Goal: Transaction & Acquisition: Purchase product/service

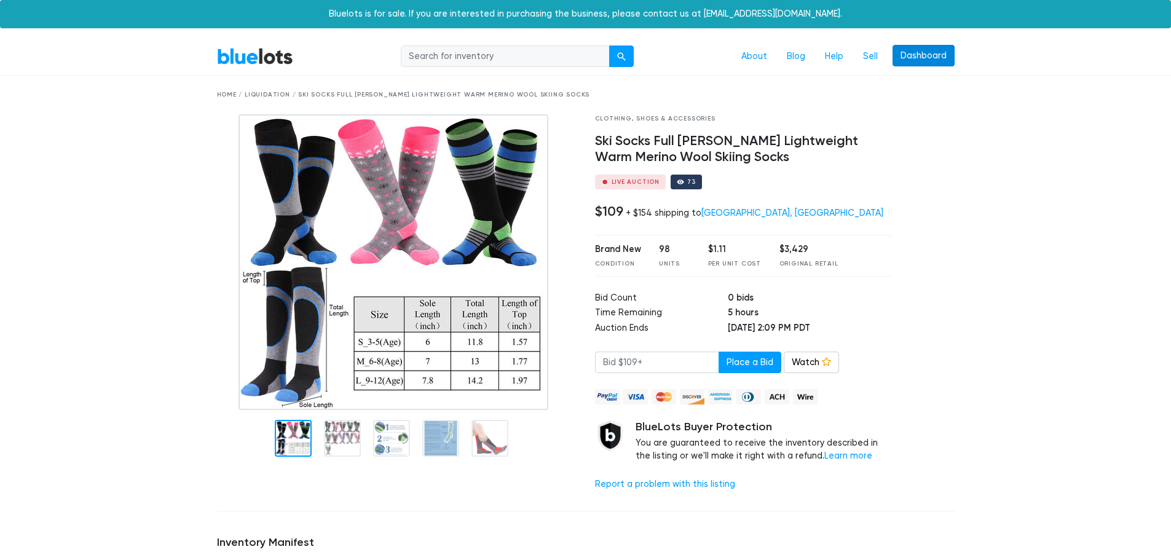
click at [916, 55] on link "Dashboard" at bounding box center [924, 56] width 62 height 22
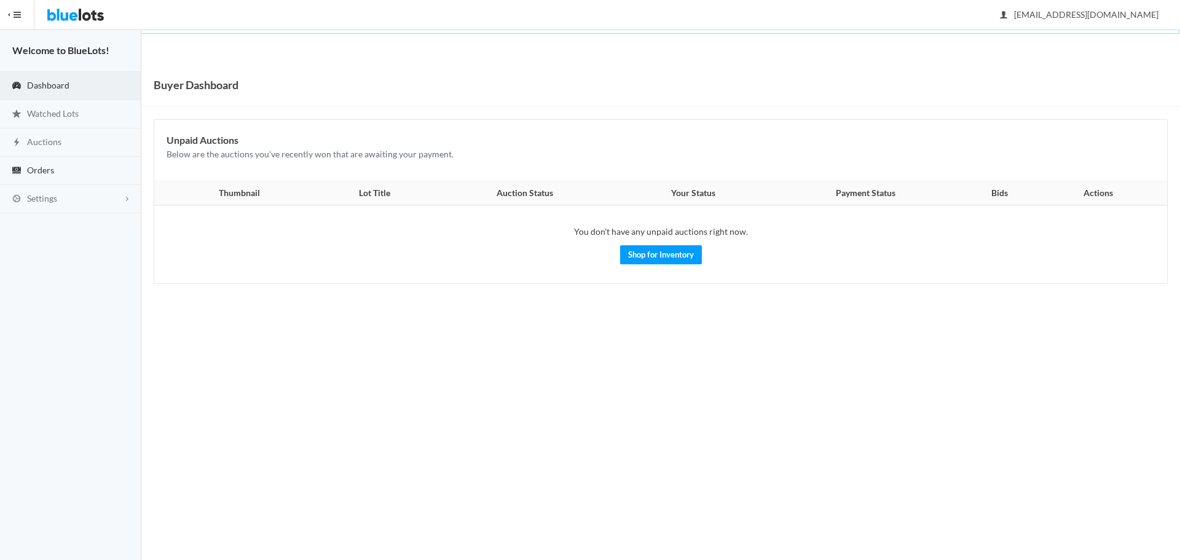
click at [49, 172] on span "Orders" at bounding box center [40, 170] width 27 height 10
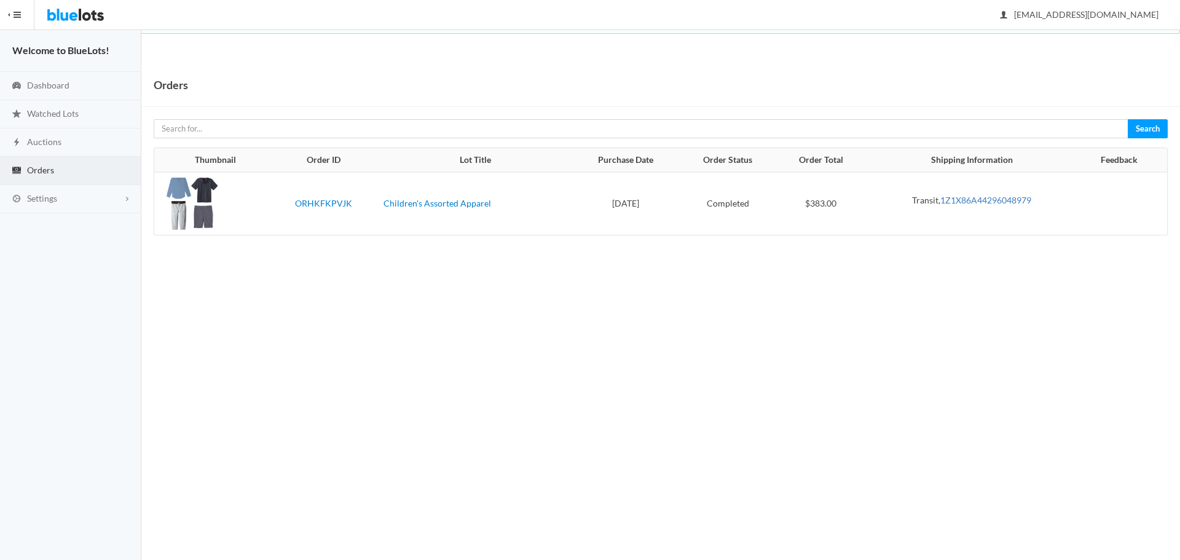
click at [977, 195] on link "1Z1X86A44296048979" at bounding box center [986, 200] width 91 height 10
click at [50, 84] on span "Dashboard" at bounding box center [48, 85] width 42 height 10
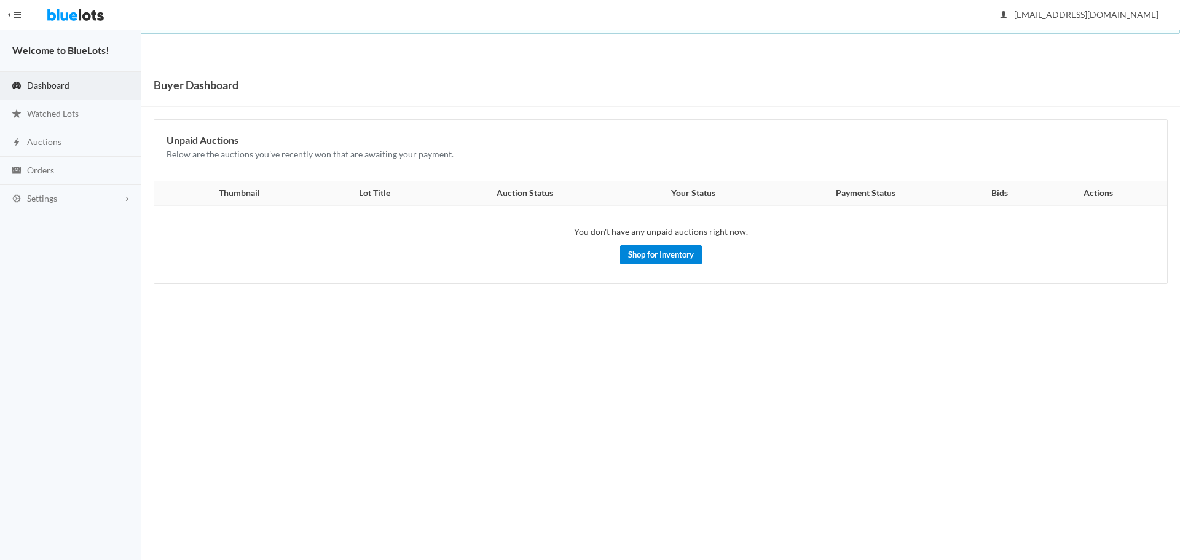
click at [660, 251] on link "Shop for Inventory" at bounding box center [661, 254] width 82 height 19
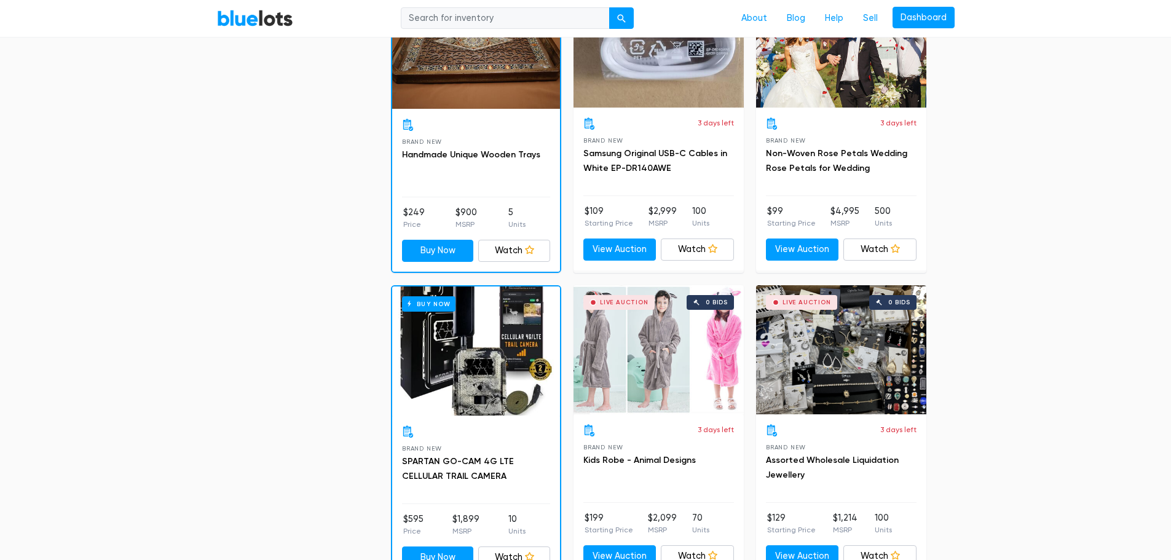
scroll to position [1721, 0]
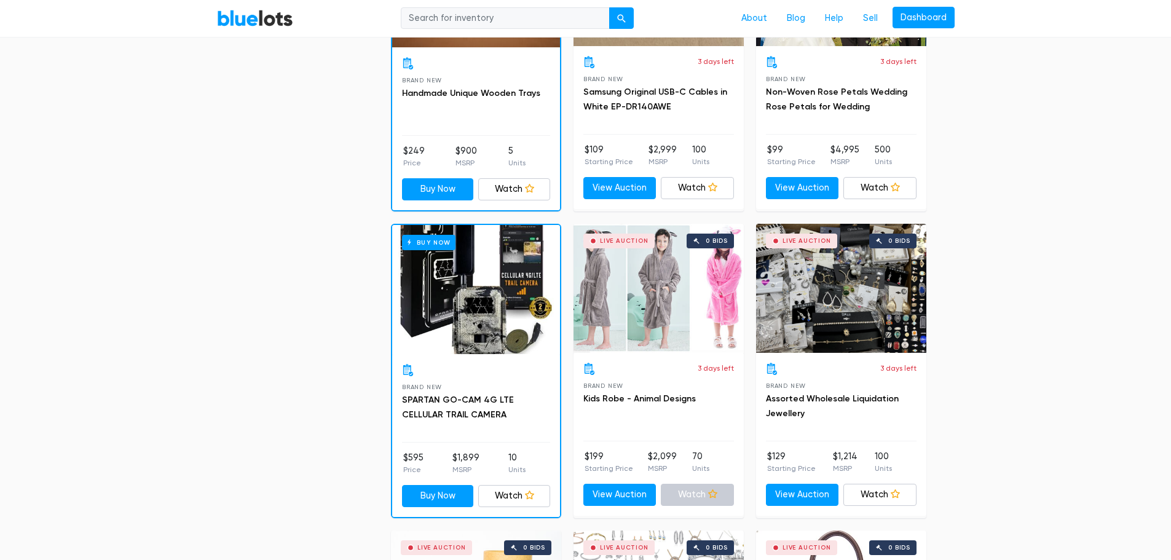
click at [700, 493] on link "Watch" at bounding box center [697, 495] width 73 height 22
click at [622, 397] on link "Kids Robe - Animal Designs" at bounding box center [639, 398] width 113 height 10
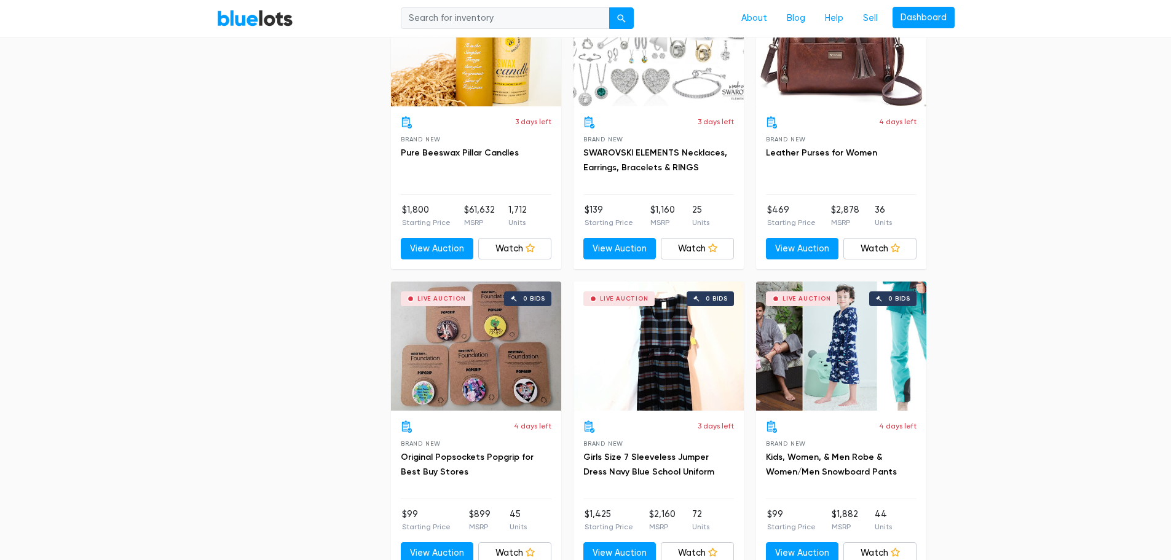
scroll to position [2336, 0]
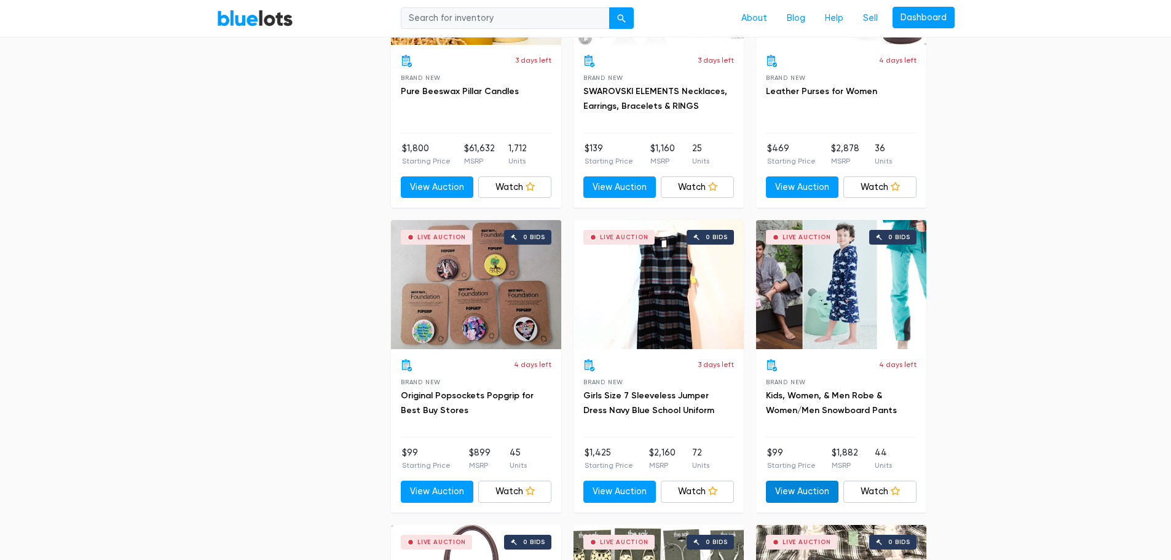
click at [821, 486] on link "View Auction" at bounding box center [802, 492] width 73 height 22
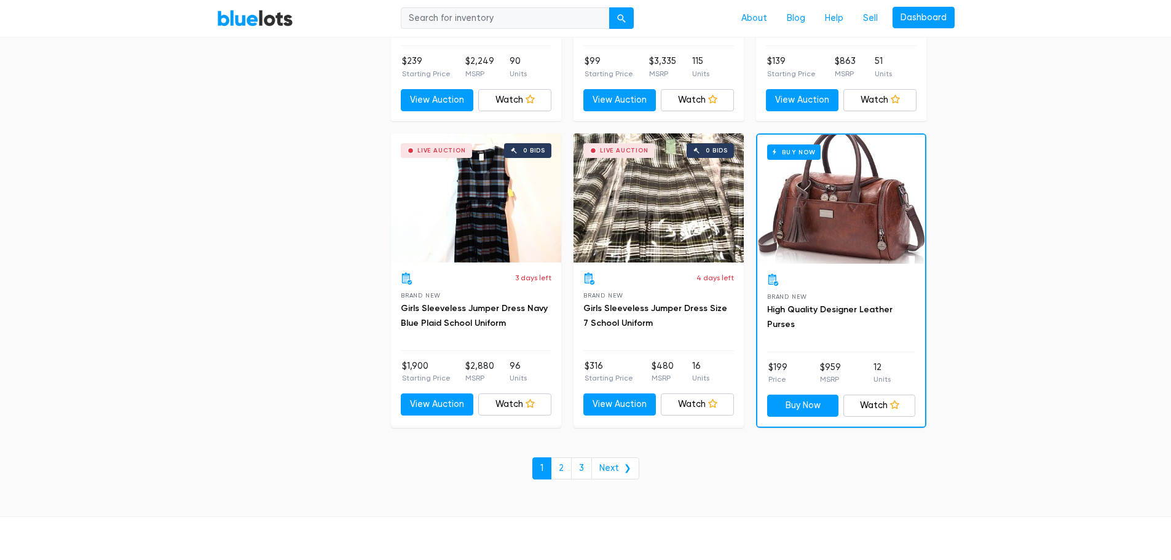
scroll to position [5225, 0]
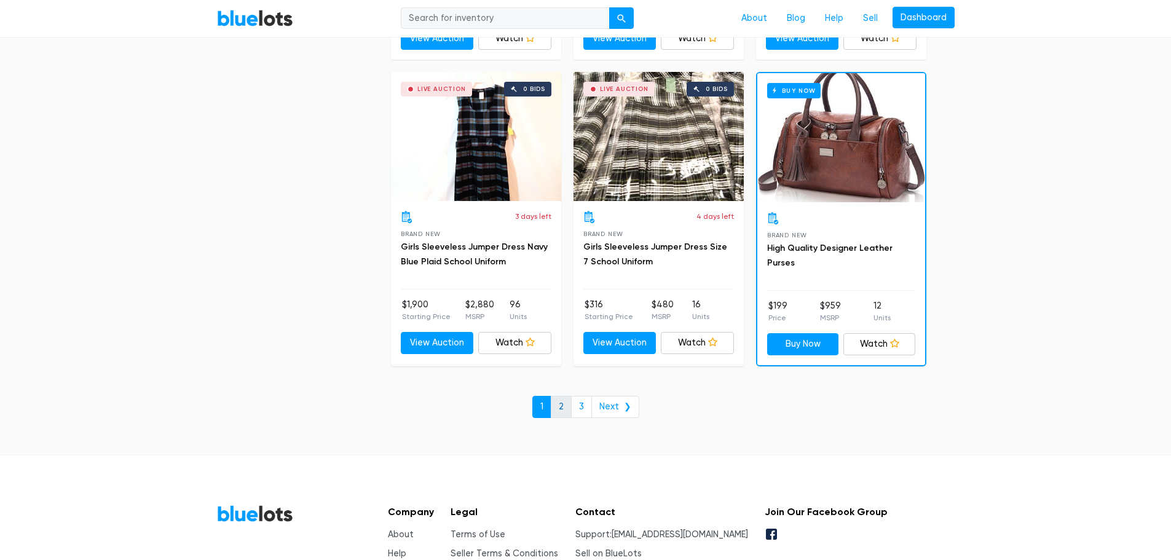
click at [564, 401] on link "2" at bounding box center [561, 407] width 21 height 22
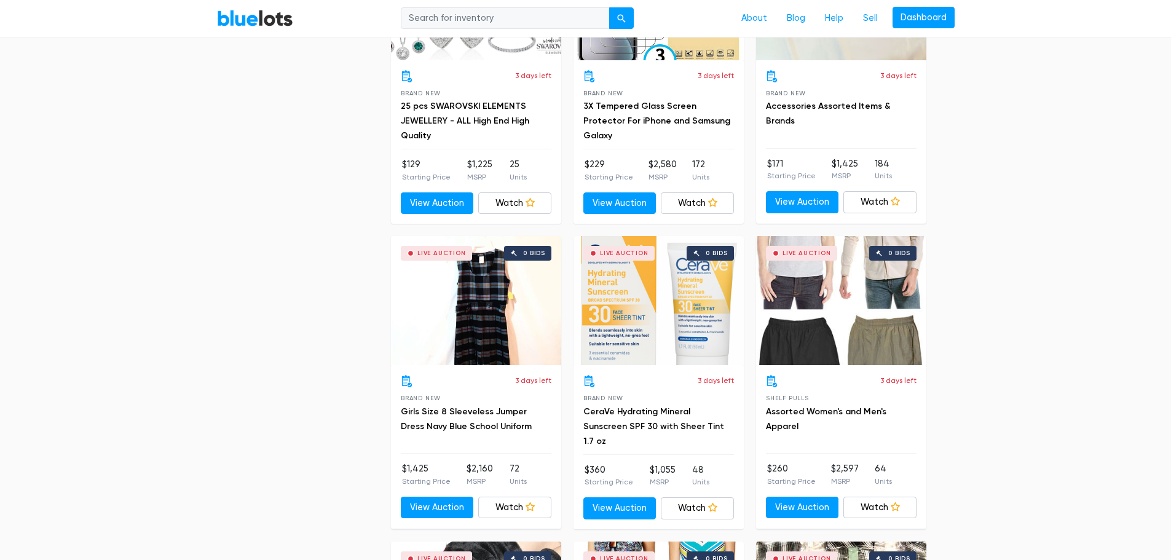
scroll to position [2705, 0]
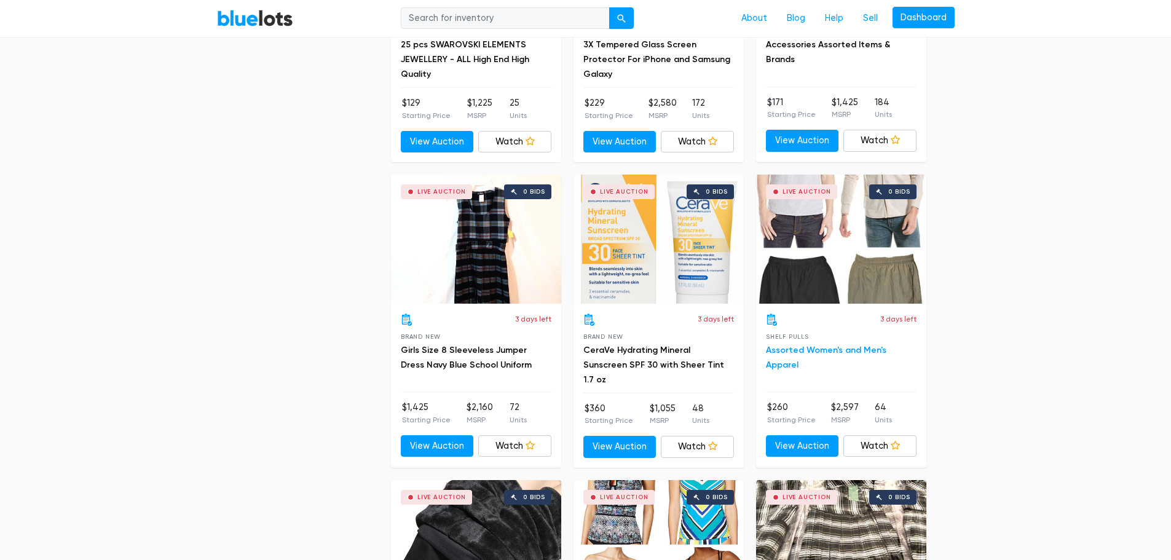
click at [866, 345] on link "Assorted Women's and Men's Apparel" at bounding box center [826, 357] width 120 height 25
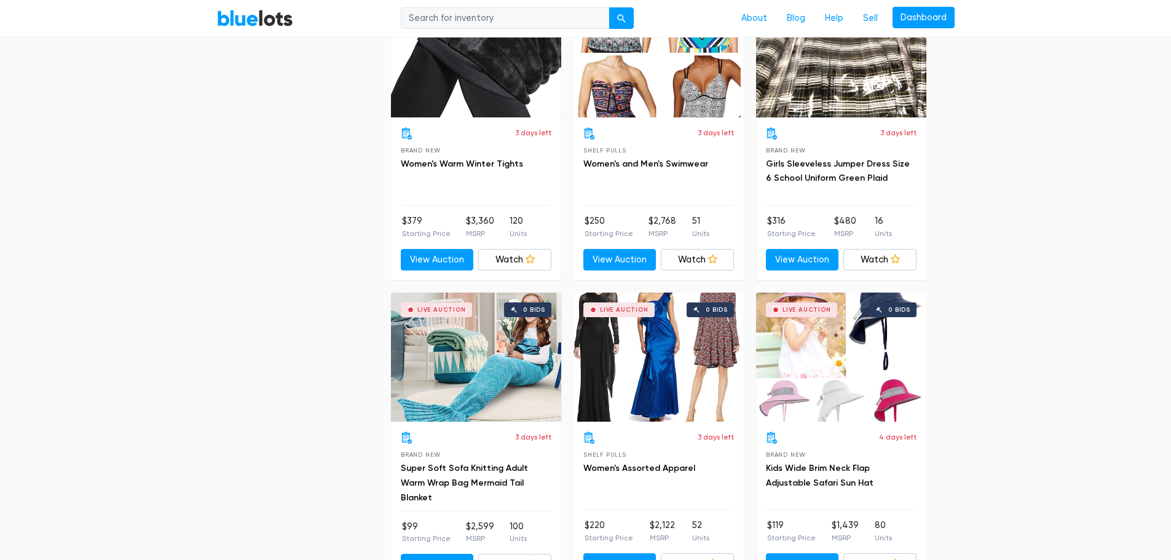
scroll to position [3258, 0]
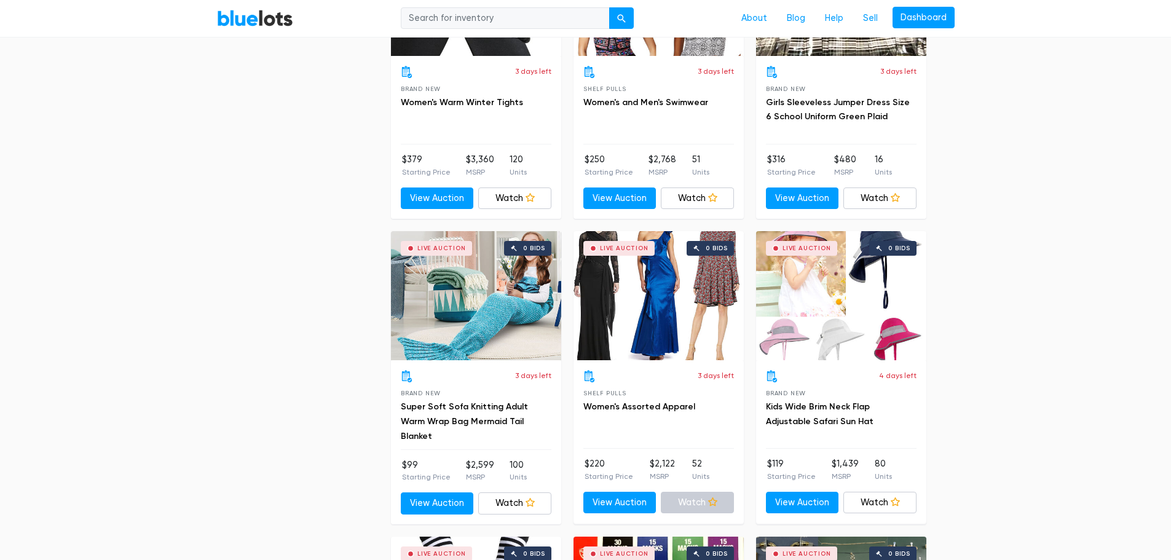
click at [670, 495] on link "Watch" at bounding box center [697, 503] width 73 height 22
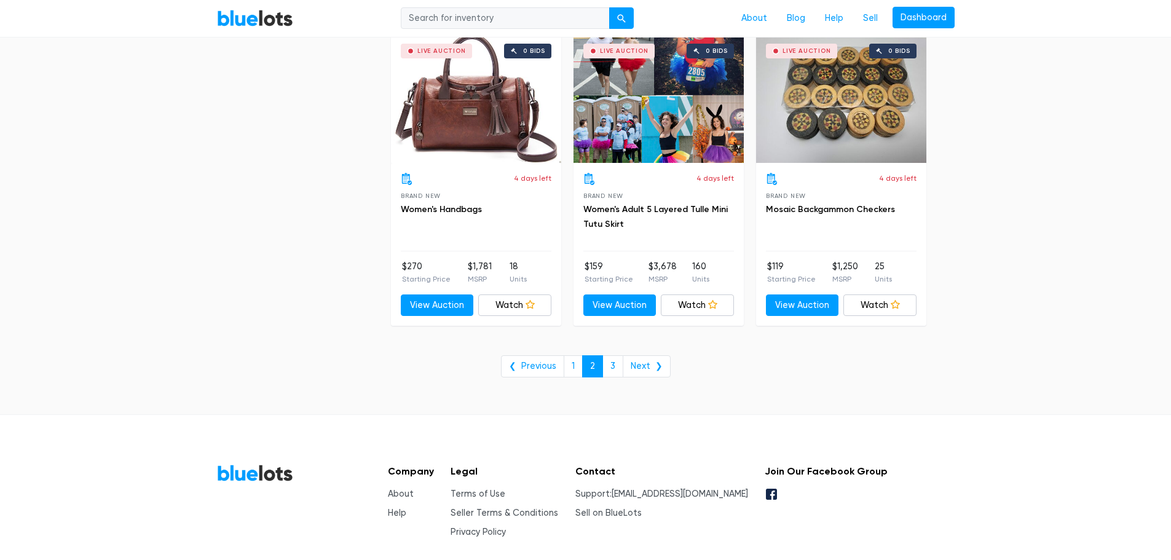
scroll to position [5030, 0]
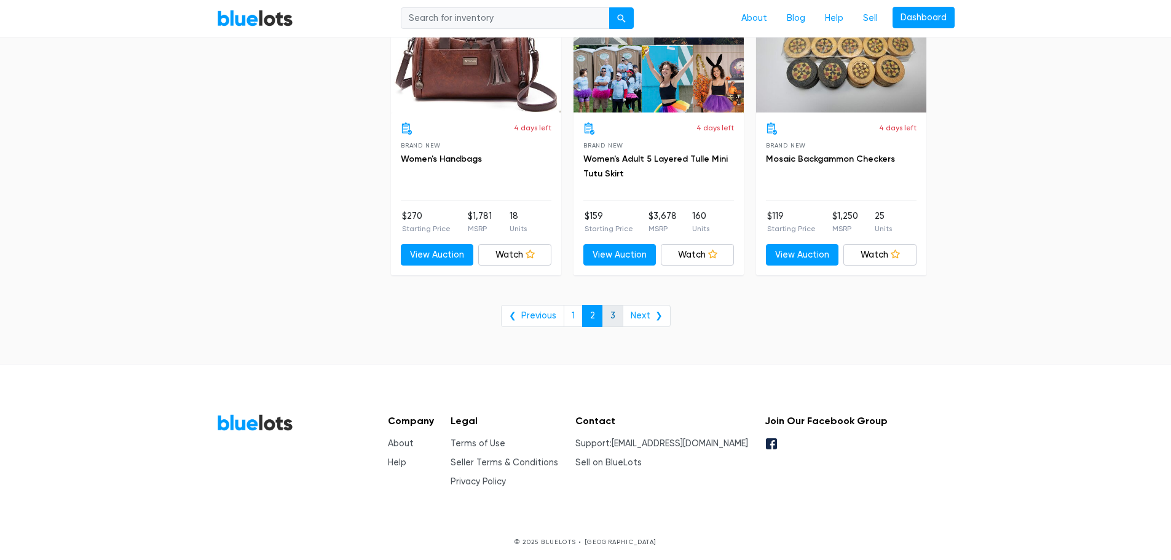
click at [613, 306] on link "3" at bounding box center [612, 316] width 21 height 22
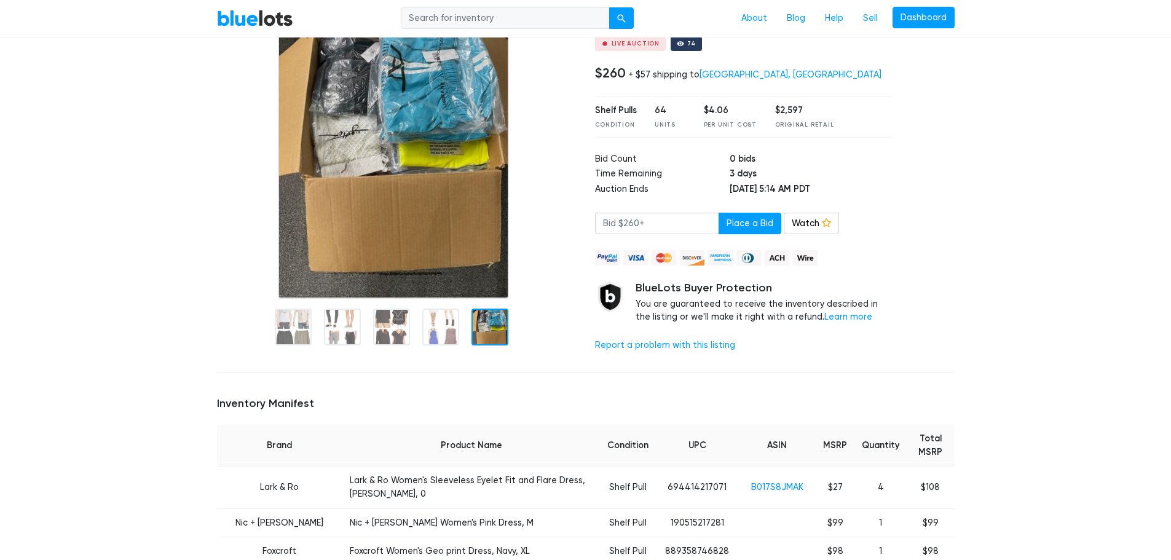
scroll to position [61, 0]
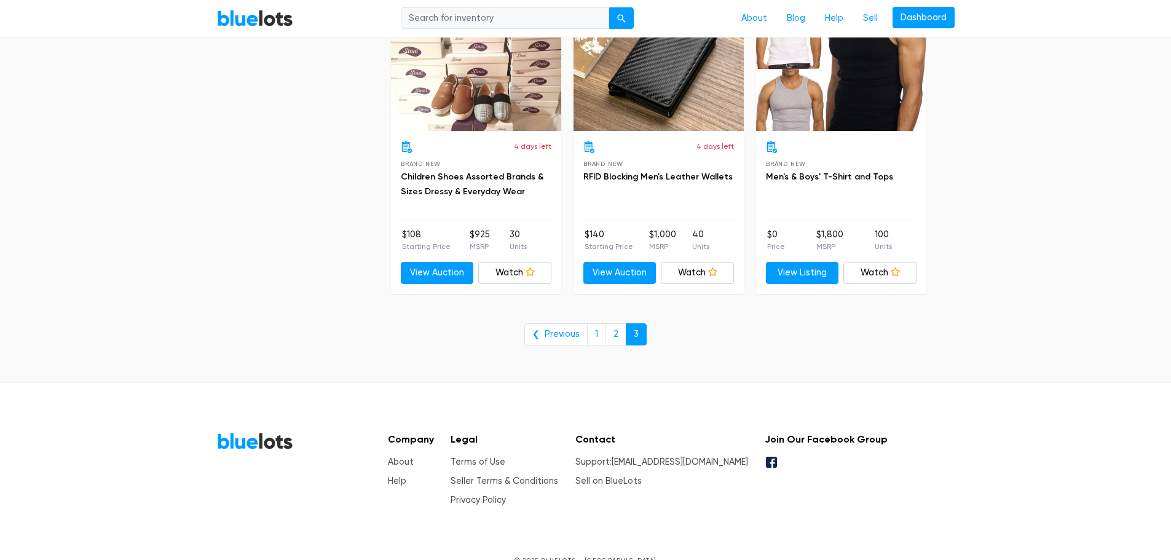
scroll to position [760, 0]
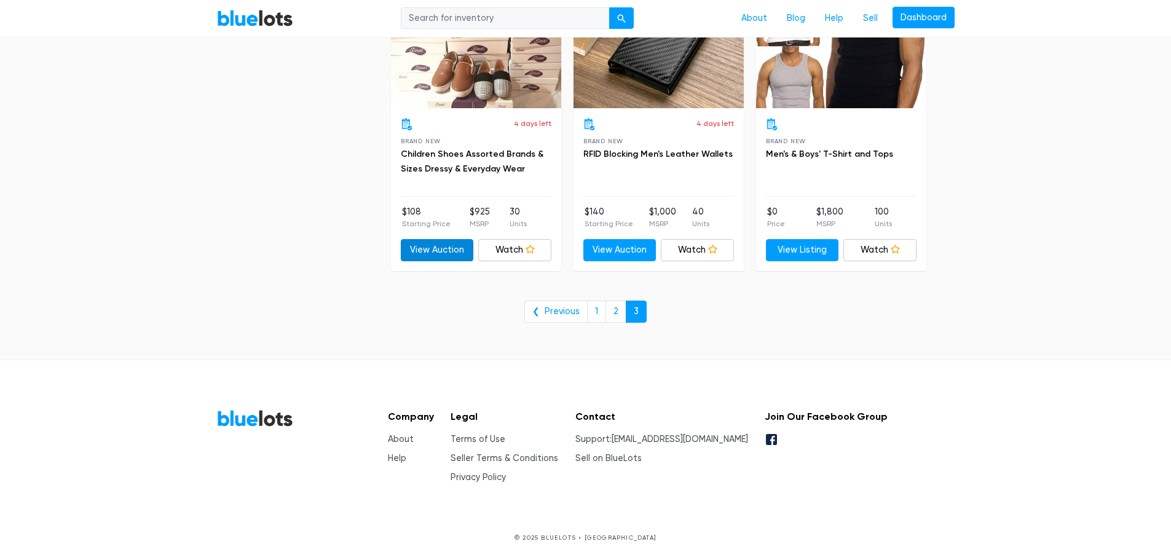
click at [454, 241] on link "View Auction" at bounding box center [437, 250] width 73 height 22
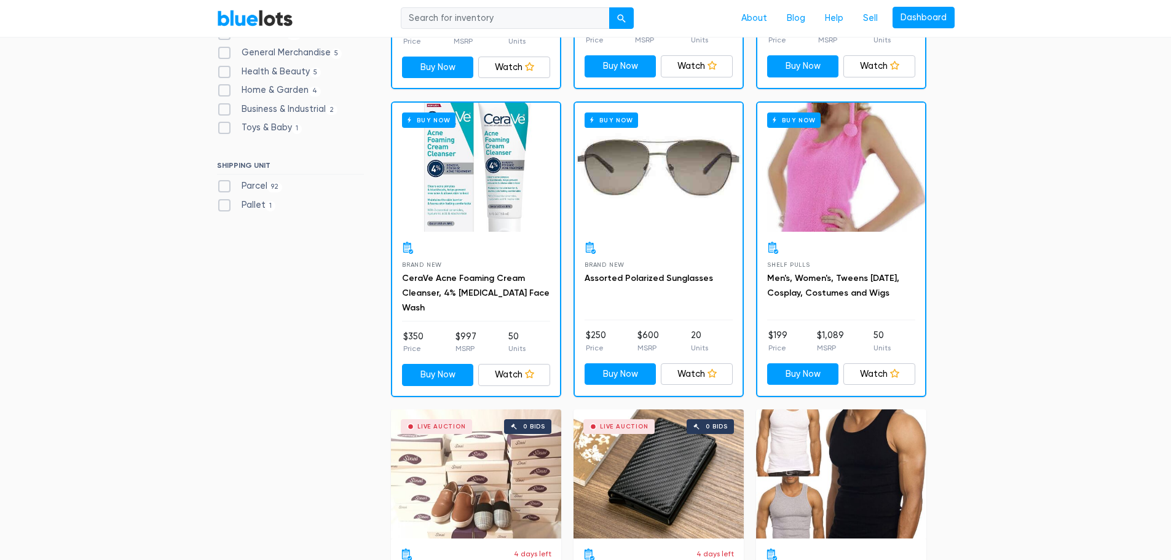
scroll to position [0, 0]
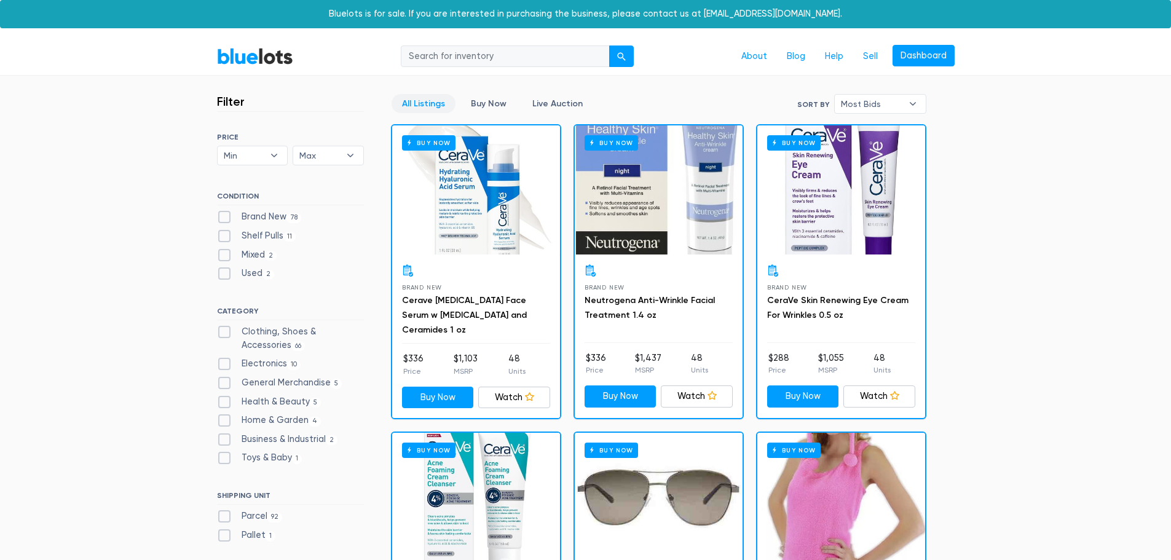
click at [224, 330] on label "Clothing, Shoes & Accessories 66" at bounding box center [290, 338] width 147 height 26
click at [224, 330] on Accessories"] "Clothing, Shoes & Accessories 66" at bounding box center [221, 329] width 8 height 8
checkbox Accessories"] "true"
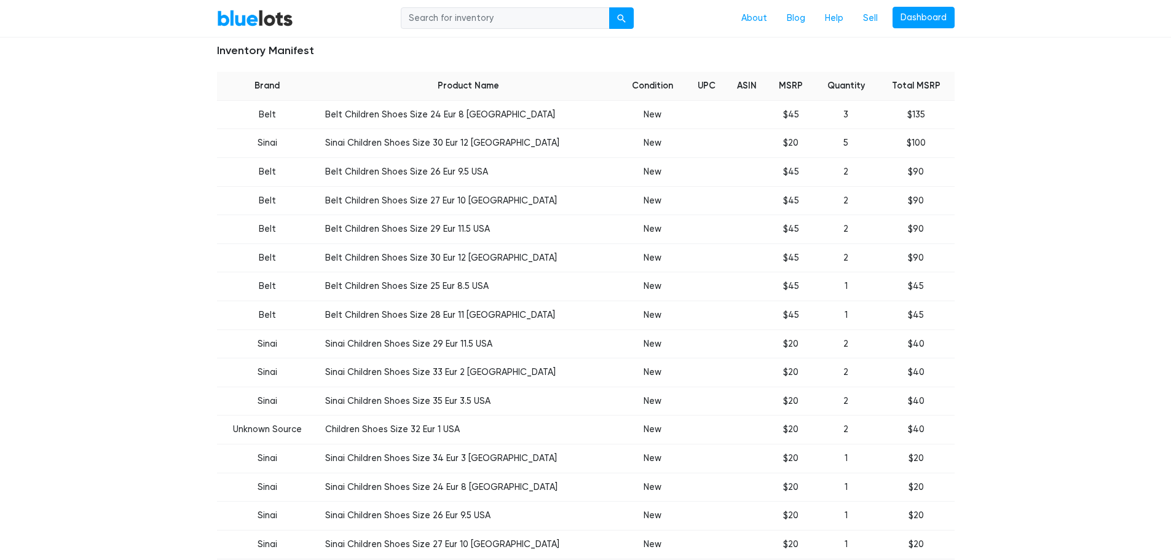
scroll to position [553, 0]
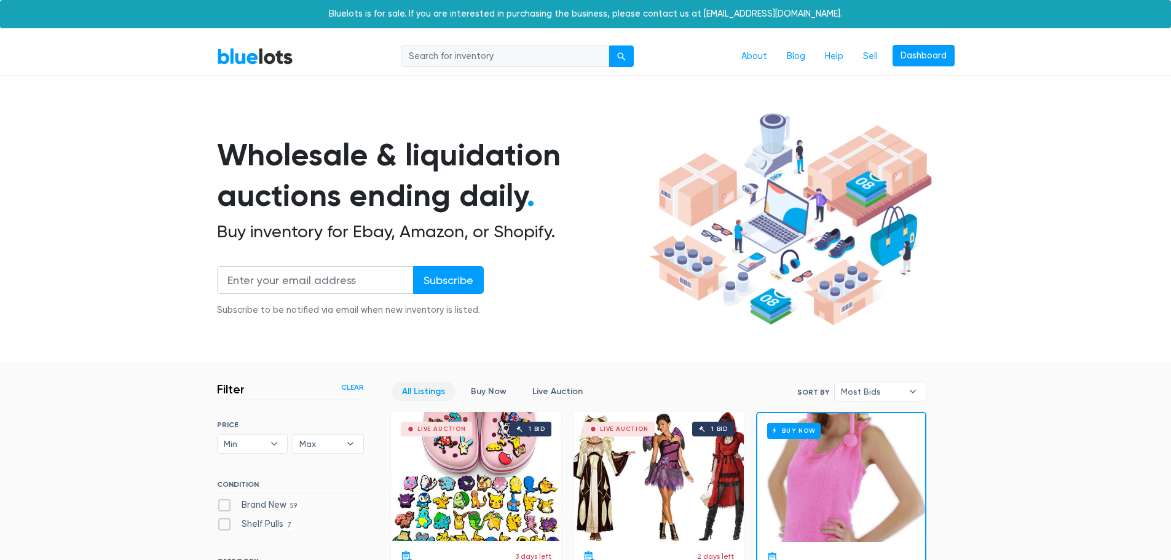
scroll to position [331, 0]
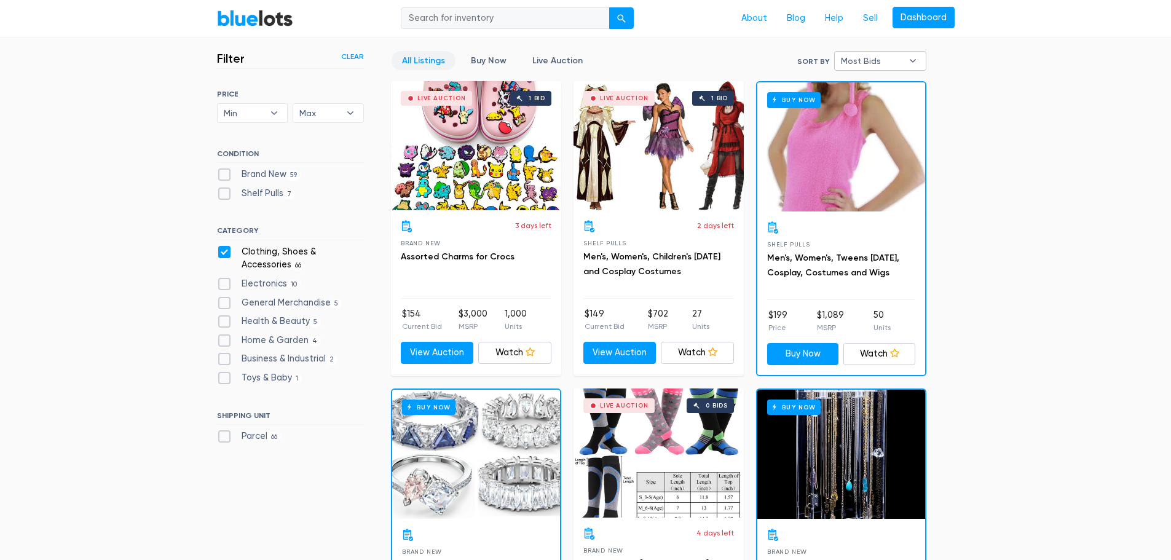
click at [853, 67] on span "Most Bids" at bounding box center [871, 61] width 61 height 18
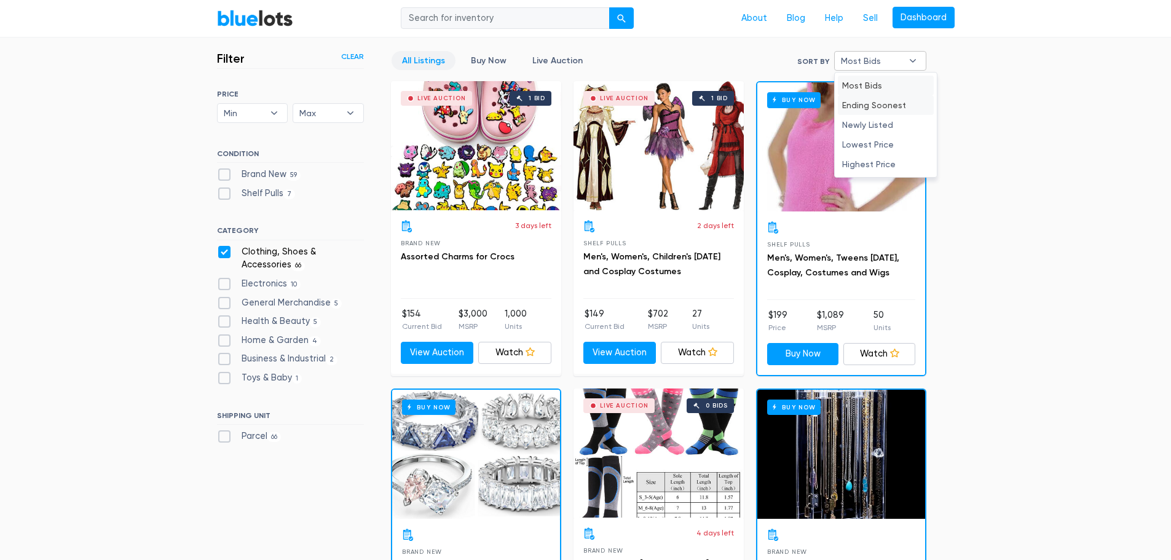
click at [863, 98] on li "Ending Soonest" at bounding box center [886, 105] width 96 height 20
select select "ending_soonest"
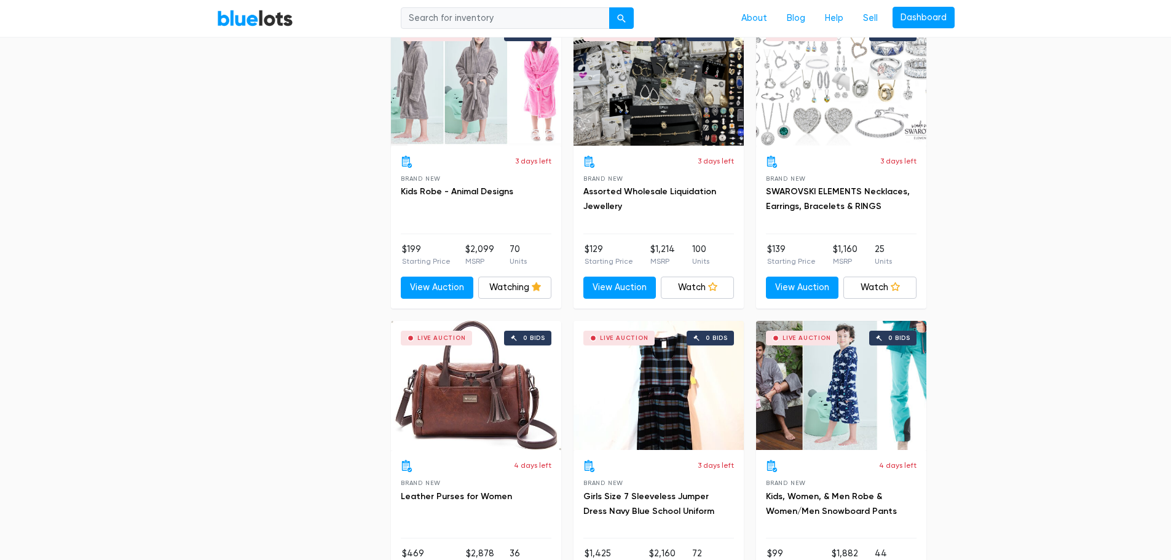
scroll to position [1068, 0]
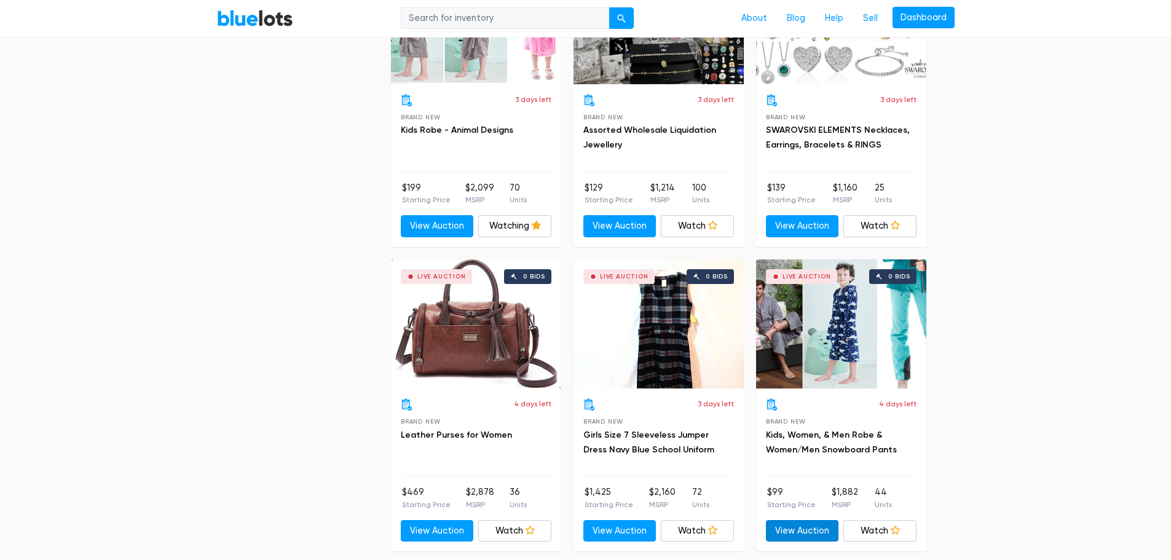
click at [820, 530] on link "View Auction" at bounding box center [802, 531] width 73 height 22
click at [432, 225] on link "View Auction" at bounding box center [437, 226] width 73 height 22
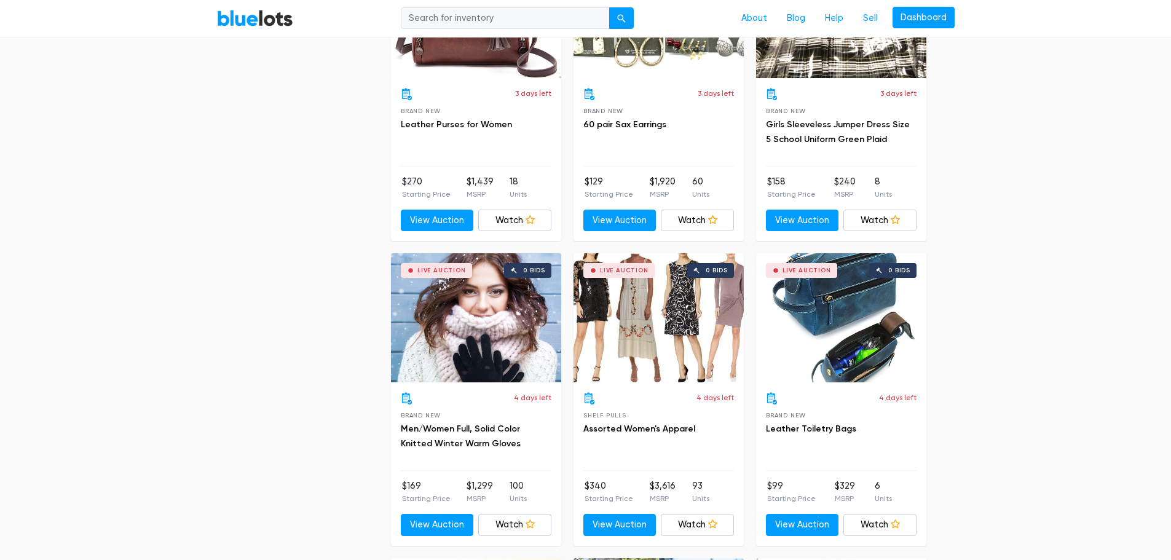
scroll to position [1745, 0]
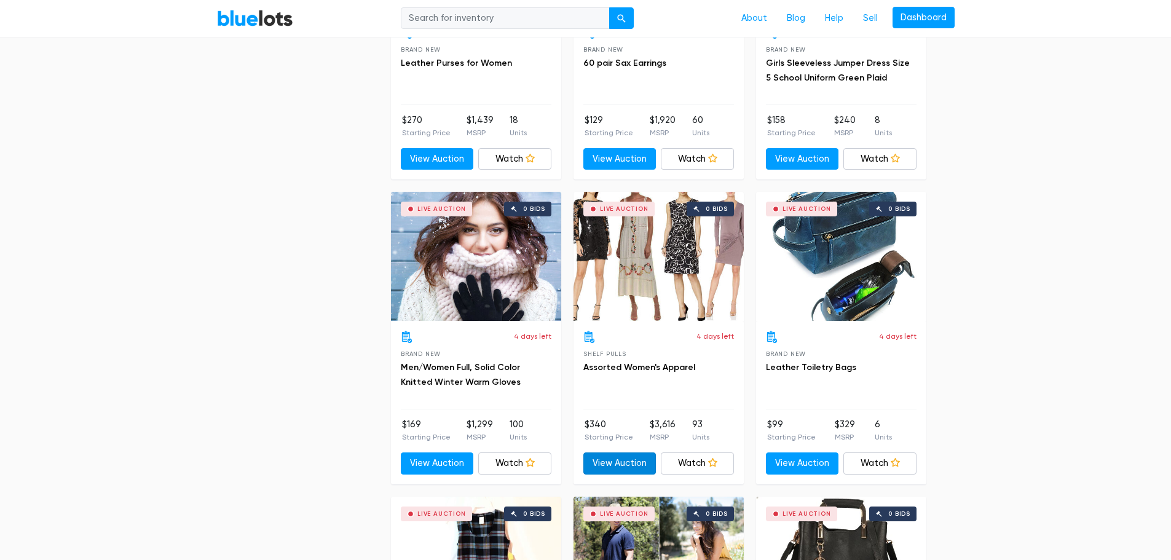
click at [634, 456] on link "View Auction" at bounding box center [619, 463] width 73 height 22
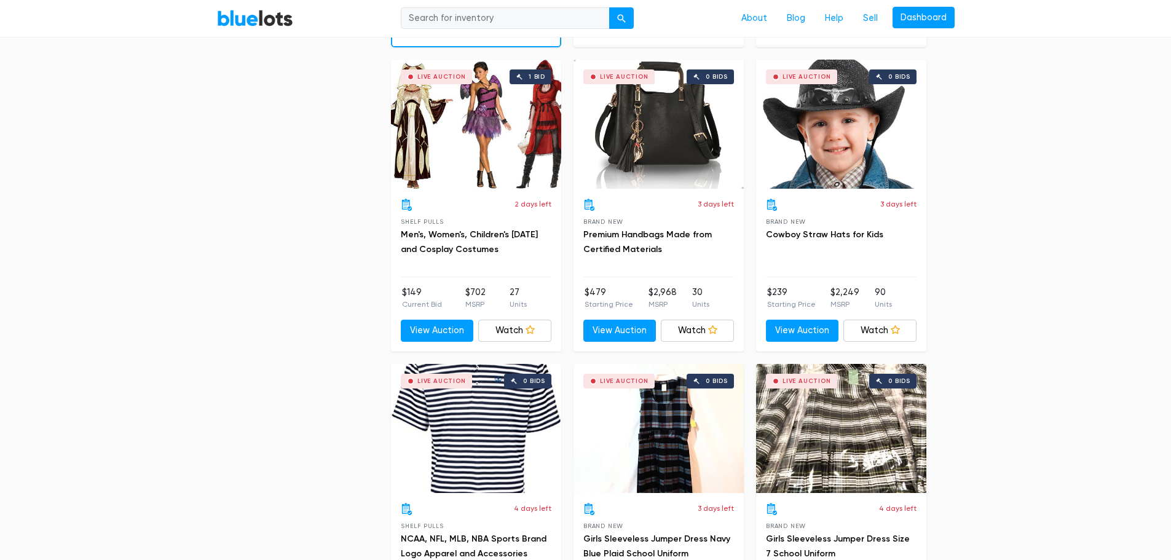
scroll to position [3527, 0]
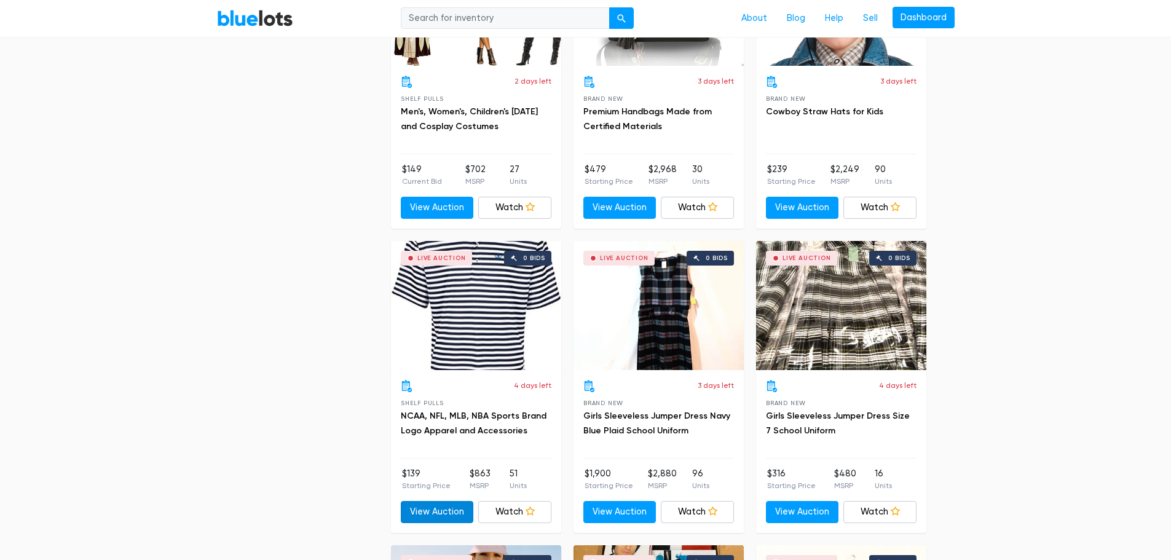
click at [416, 513] on link "View Auction" at bounding box center [437, 512] width 73 height 22
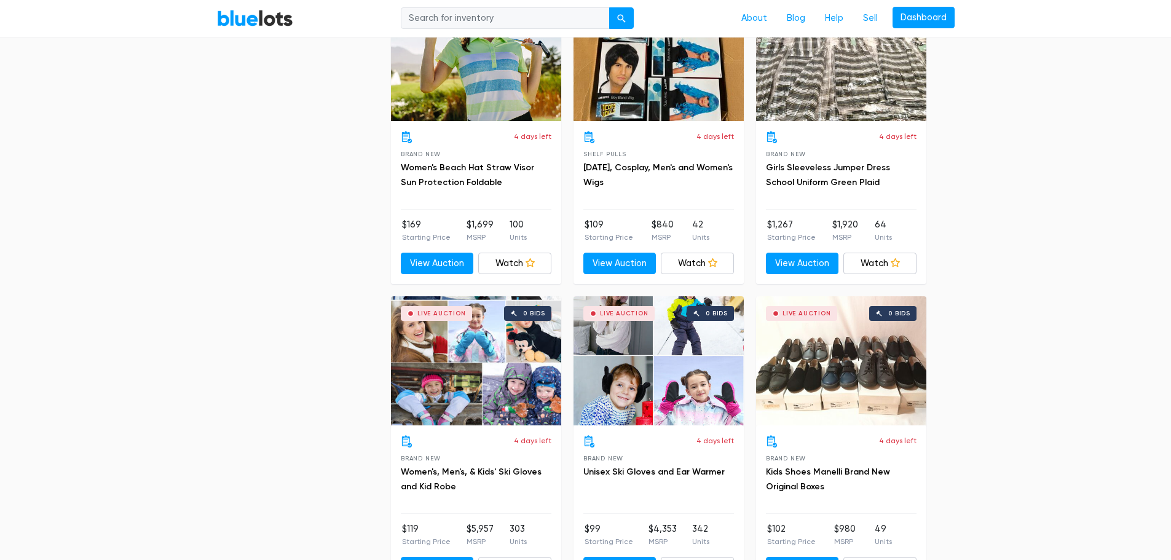
scroll to position [4142, 0]
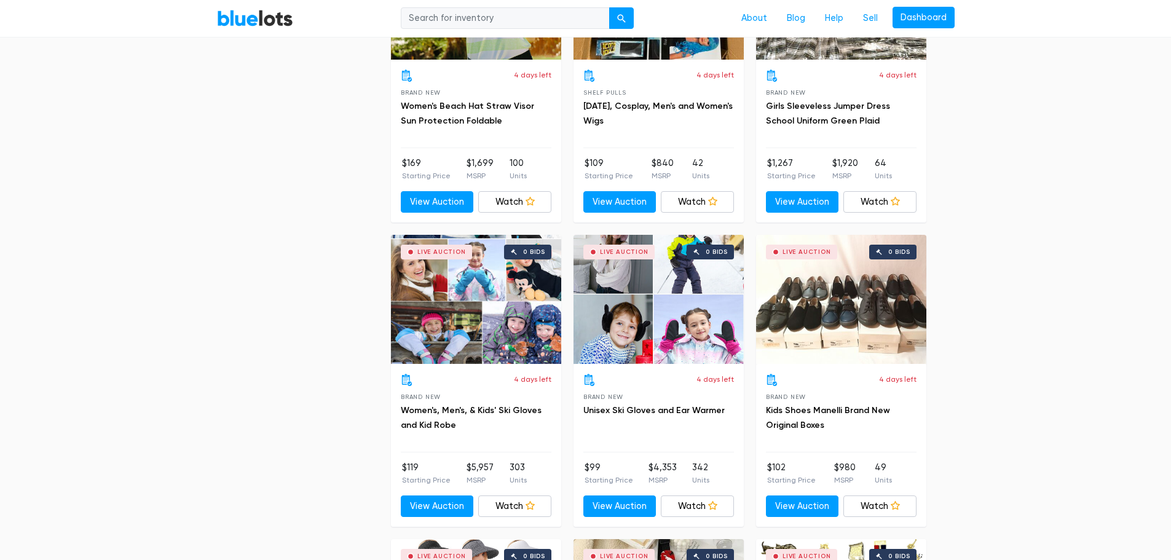
click at [454, 339] on div "Live Auction 0 bids" at bounding box center [476, 299] width 170 height 129
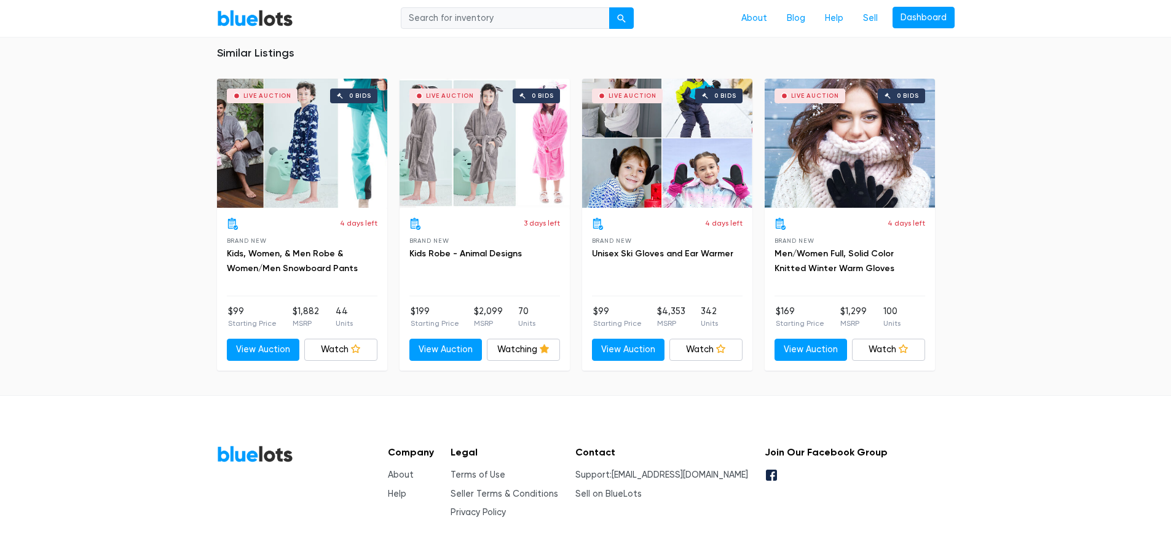
scroll to position [3786, 0]
